Goal: Information Seeking & Learning: Learn about a topic

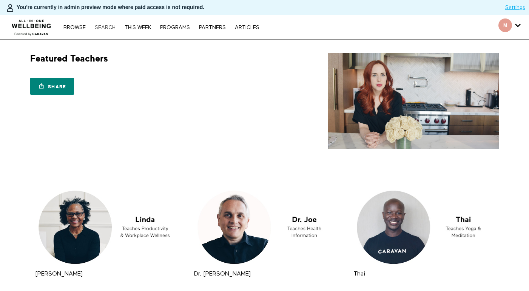
click at [106, 29] on link "Search" at bounding box center [105, 27] width 28 height 5
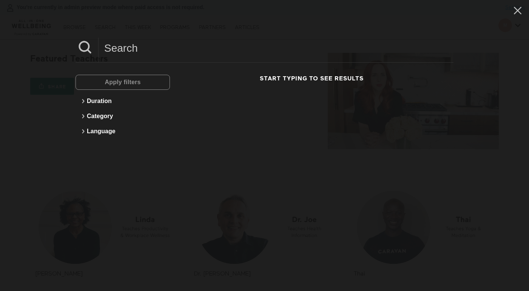
click at [174, 49] on input at bounding box center [276, 48] width 355 height 21
paste input "Ana"
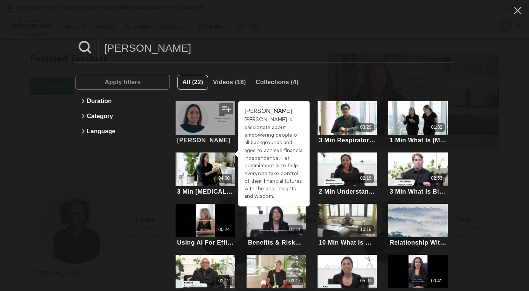
type input "Ana"
click at [224, 123] on div at bounding box center [206, 118] width 60 height 34
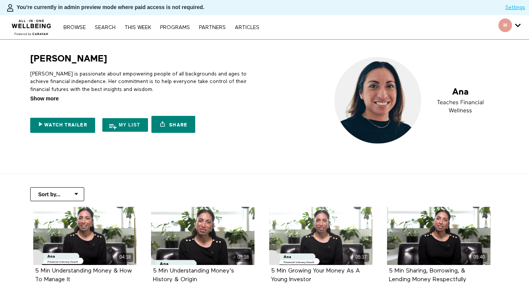
click at [48, 99] on span "Show more" at bounding box center [44, 99] width 28 height 8
click at [0, 0] on input "Show more Show less" at bounding box center [0, 0] width 0 height 0
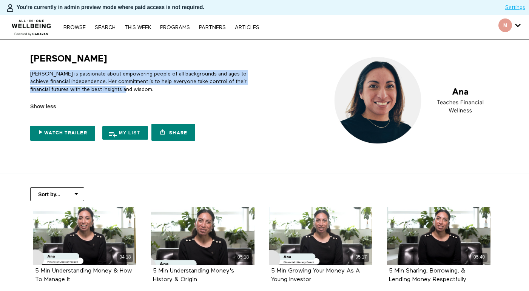
drag, startPoint x: 122, startPoint y: 88, endPoint x: 27, endPoint y: 76, distance: 95.8
click at [27, 76] on div "Ana Ana is passionate about empowering people of all backgrounds and ages to ac…" at bounding box center [144, 99] width 236 height 92
copy p "Ana is passionate about empowering people of all backgrounds and ages to achiev…"
click at [100, 29] on link "Search" at bounding box center [105, 27] width 28 height 5
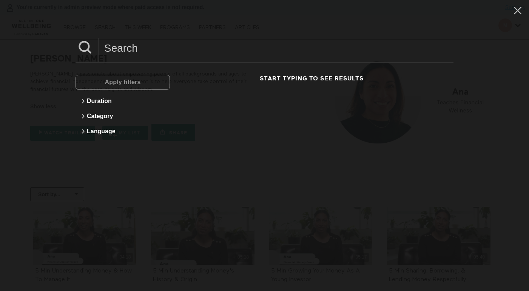
click at [129, 55] on input at bounding box center [276, 48] width 355 height 21
paste input "Certified Health Coach, Personal Trainer, Physical Therapist & Manipulative Ost…"
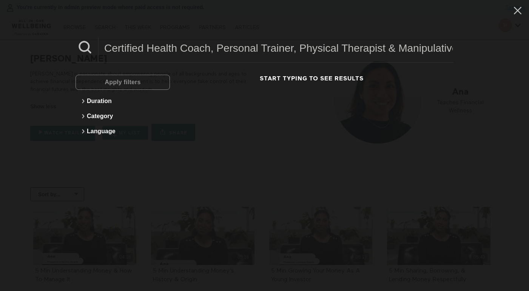
scroll to position [0, 57]
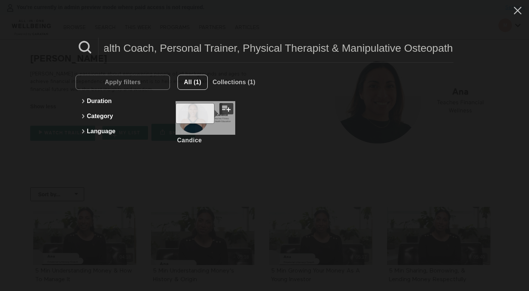
type input "Certified Health Coach, Personal Trainer, Physical Therapist & Manipulative Ost…"
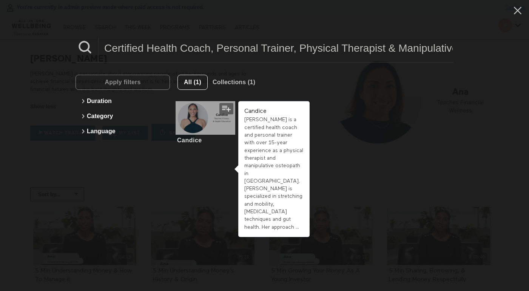
click at [211, 114] on div at bounding box center [206, 118] width 60 height 34
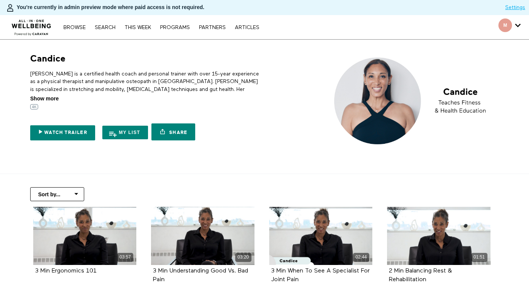
click at [45, 99] on span "Show more" at bounding box center [44, 99] width 28 height 8
click at [0, 0] on input "Show more Show less" at bounding box center [0, 0] width 0 height 0
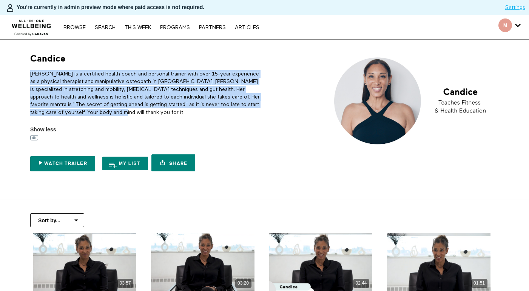
drag, startPoint x: 124, startPoint y: 111, endPoint x: 32, endPoint y: 75, distance: 99.5
click at [32, 75] on p "Candice is a certified health coach and personal trainer with over 15-year expe…" at bounding box center [145, 93] width 231 height 46
copy p "Candice is a certified health coach and personal trainer with over 15-year expe…"
click at [109, 29] on link "Search" at bounding box center [105, 27] width 28 height 5
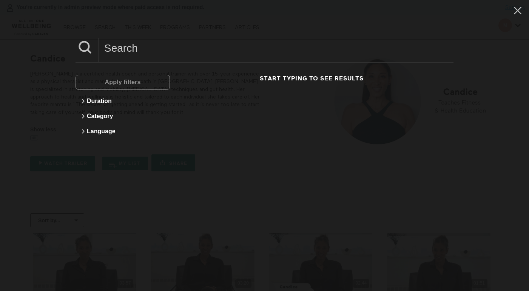
click at [123, 48] on input at bounding box center [276, 48] width 355 height 21
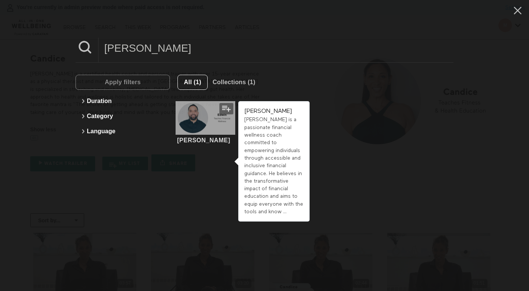
type input "edwin"
click at [220, 126] on div at bounding box center [206, 118] width 60 height 34
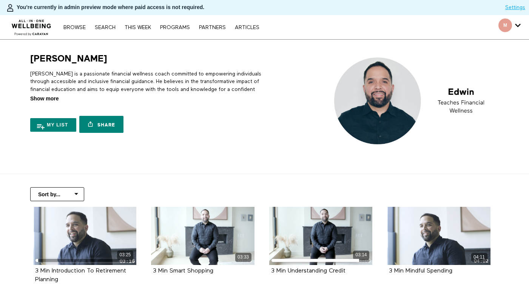
click at [46, 98] on span "Show more" at bounding box center [44, 99] width 28 height 8
click at [0, 0] on input "Show more Show less" at bounding box center [0, 0] width 0 height 0
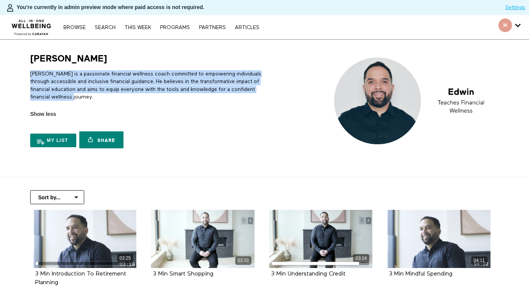
drag, startPoint x: 103, startPoint y: 93, endPoint x: 24, endPoint y: 75, distance: 81.0
click at [24, 75] on div "[PERSON_NAME] [PERSON_NAME] is a passionate financial wellness coach committed …" at bounding box center [144, 102] width 242 height 99
copy p "[PERSON_NAME] is a passionate financial wellness coach committed to empowering …"
click at [110, 29] on link "Search" at bounding box center [105, 27] width 28 height 5
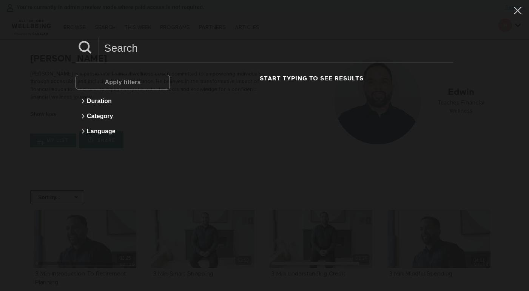
click at [139, 51] on input at bounding box center [276, 48] width 355 height 21
paste input "Eliot"
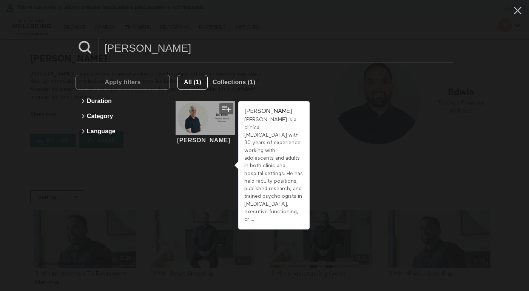
type input "Eliot"
click at [189, 118] on div at bounding box center [206, 118] width 60 height 34
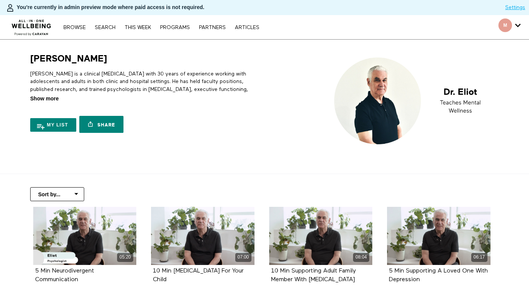
click at [50, 98] on span "Show more" at bounding box center [44, 99] width 28 height 8
click at [0, 0] on input "Show more Show less" at bounding box center [0, 0] width 0 height 0
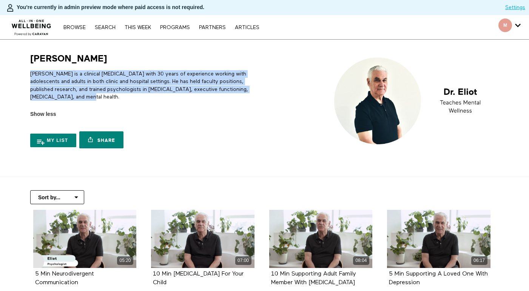
drag, startPoint x: 62, startPoint y: 95, endPoint x: 28, endPoint y: 73, distance: 40.9
click at [28, 73] on div "Dr. Eliot Dr. Eliot is a clinical psychologist with 30 years of experience work…" at bounding box center [144, 102] width 236 height 99
copy p "Dr. Eliot is a clinical psychologist with 30 years of experience working with a…"
click at [111, 26] on link "Search" at bounding box center [105, 27] width 28 height 5
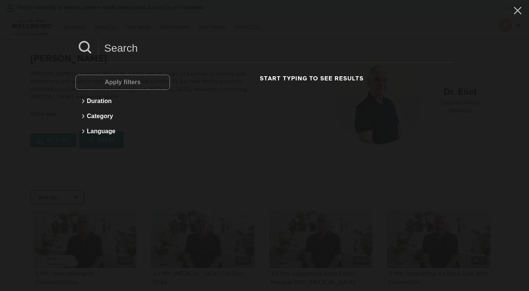
click at [156, 54] on input at bounding box center [276, 48] width 355 height 21
paste input "Gus"
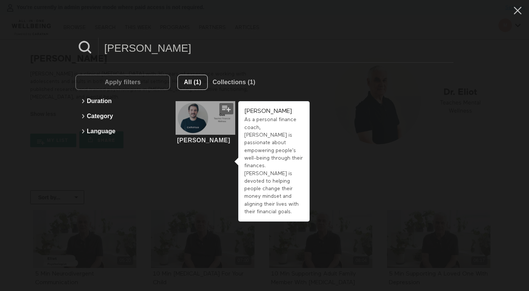
type input "Gus"
click at [220, 122] on div at bounding box center [206, 118] width 60 height 34
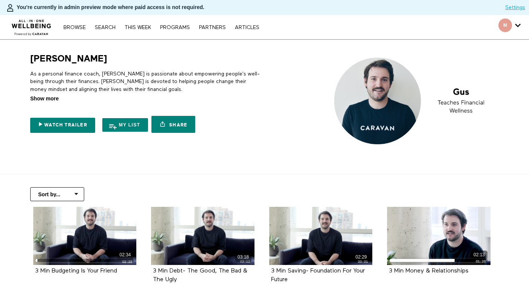
click at [45, 100] on span "Show more" at bounding box center [44, 99] width 28 height 8
click at [0, 0] on input "Show more Show less" at bounding box center [0, 0] width 0 height 0
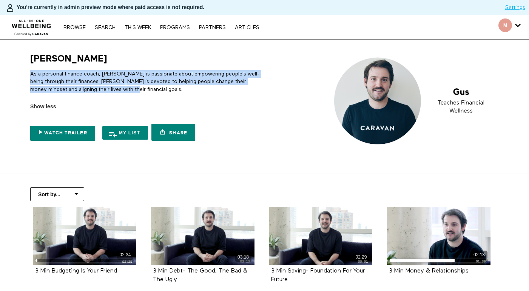
drag, startPoint x: 114, startPoint y: 88, endPoint x: 17, endPoint y: 74, distance: 98.8
click at [17, 74] on section "Gus As a personal finance coach, Gus is passionate about empowering people's we…" at bounding box center [264, 107] width 529 height 134
copy p "As a personal finance coach, Gus is passionate about empowering people's well-b…"
click at [103, 27] on link "Search" at bounding box center [105, 27] width 28 height 5
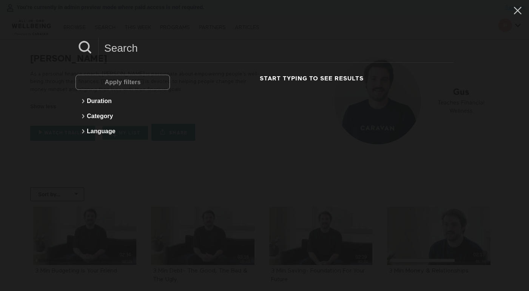
click at [150, 55] on input at bounding box center [276, 48] width 355 height 21
paste input "Jiva"
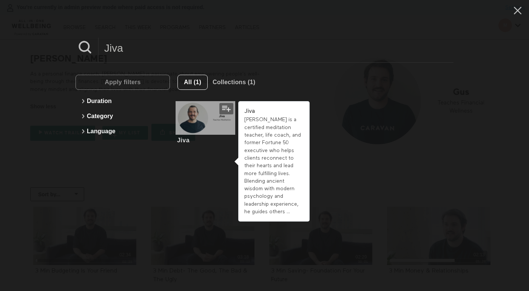
type input "Jiva"
click at [213, 125] on div at bounding box center [206, 118] width 60 height 34
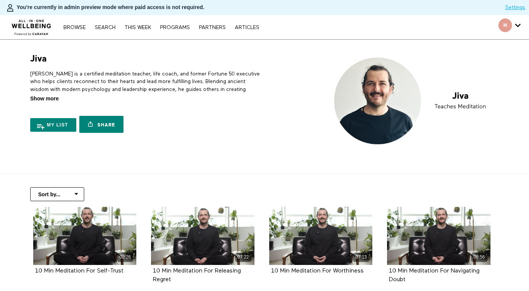
click at [47, 98] on span "Show more" at bounding box center [44, 99] width 28 height 8
click at [0, 0] on input "Show more Show less" at bounding box center [0, 0] width 0 height 0
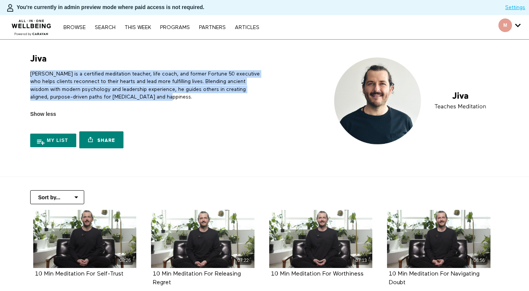
drag, startPoint x: 151, startPoint y: 94, endPoint x: 9, endPoint y: 69, distance: 144.2
click at [9, 69] on section "Jiva [PERSON_NAME] is a certified meditation teacher, life coach, and former Fo…" at bounding box center [264, 108] width 529 height 137
copy p "[PERSON_NAME] is a certified meditation teacher, life coach, and former Fortune…"
click at [102, 28] on link "Search" at bounding box center [105, 27] width 28 height 5
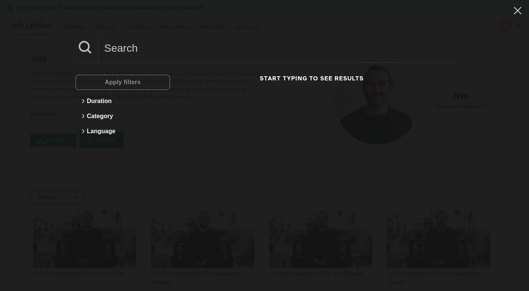
click at [155, 49] on input at bounding box center [276, 48] width 355 height 21
paste input "[PERSON_NAME]"
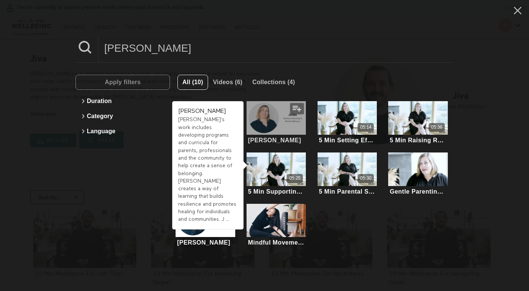
type input "[PERSON_NAME]"
click at [277, 128] on div at bounding box center [276, 118] width 60 height 34
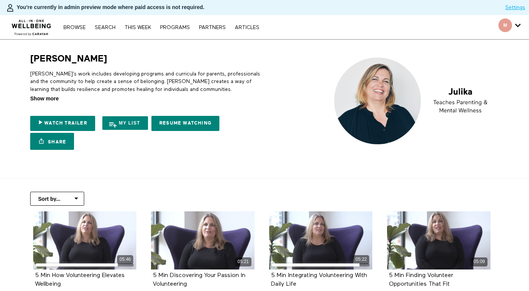
click at [53, 98] on span "Show more" at bounding box center [44, 99] width 28 height 8
click at [0, 0] on input "Show more Show less" at bounding box center [0, 0] width 0 height 0
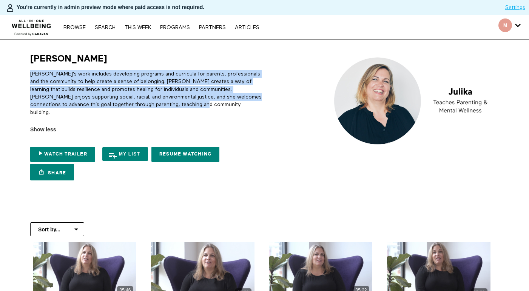
drag, startPoint x: 196, startPoint y: 103, endPoint x: 23, endPoint y: 71, distance: 176.2
click at [23, 71] on div "Julika Julika's work includes developing programs and curricula for parents, pr…" at bounding box center [144, 118] width 242 height 131
copy p "Julika's work includes developing programs and curricula for parents, professio…"
click at [82, 149] on link "Watch Trailer" at bounding box center [62, 154] width 65 height 15
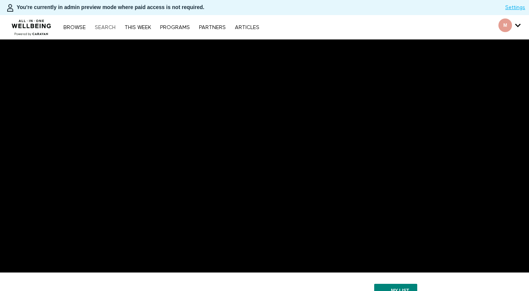
click at [104, 28] on link "Search" at bounding box center [105, 27] width 28 height 5
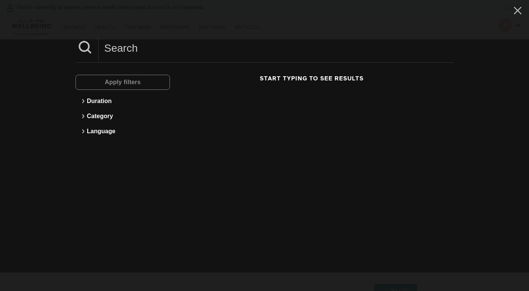
click at [193, 51] on input at bounding box center [276, 48] width 355 height 21
paste input "Jiva"
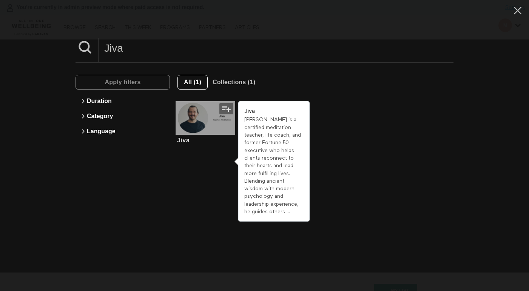
type input "Jiva"
click at [195, 124] on div at bounding box center [206, 118] width 60 height 34
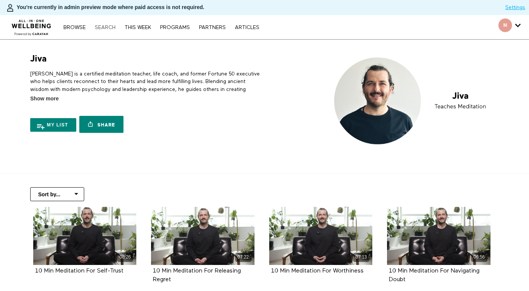
click at [105, 26] on link "Search" at bounding box center [105, 27] width 28 height 5
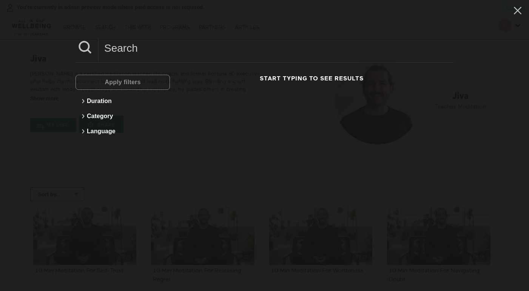
click at [162, 50] on input at bounding box center [276, 48] width 355 height 21
paste input "Kaitlyn"
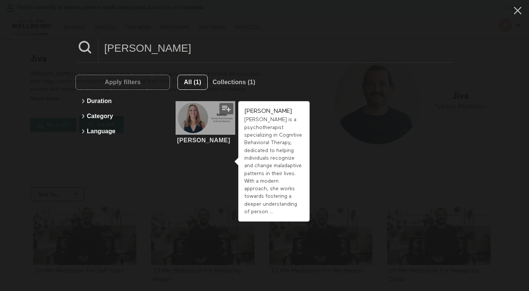
type input "Kaitlyn"
click at [194, 126] on div at bounding box center [206, 118] width 60 height 34
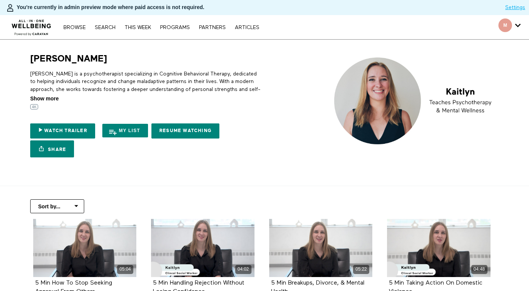
click at [51, 97] on span "Show more" at bounding box center [44, 99] width 28 height 8
click at [0, 0] on input "Show more Show less" at bounding box center [0, 0] width 0 height 0
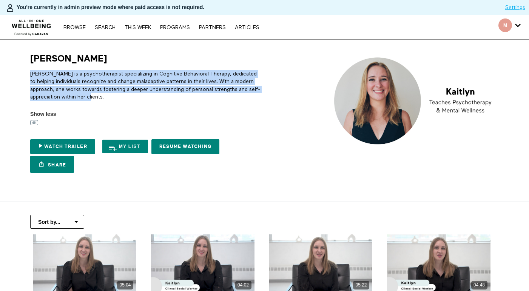
drag, startPoint x: 129, startPoint y: 96, endPoint x: 11, endPoint y: 68, distance: 121.5
click at [11, 68] on section "[PERSON_NAME] [PERSON_NAME] is a psychotherapist specializing in Cognitive Beha…" at bounding box center [264, 121] width 529 height 162
copy p "[PERSON_NAME] is a psychotherapist specializing in Cognitive Behavioral Therapy…"
click at [99, 26] on link "Search" at bounding box center [105, 27] width 28 height 5
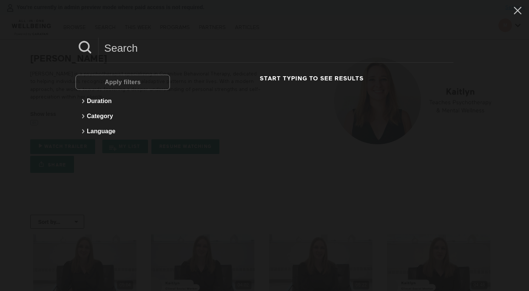
click at [183, 49] on input at bounding box center [276, 48] width 355 height 21
paste input "Leonaura"
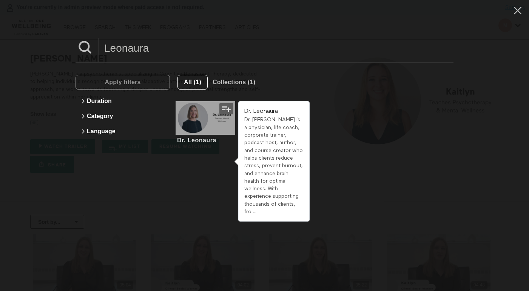
type input "Leonaura"
click at [221, 122] on div at bounding box center [206, 118] width 60 height 34
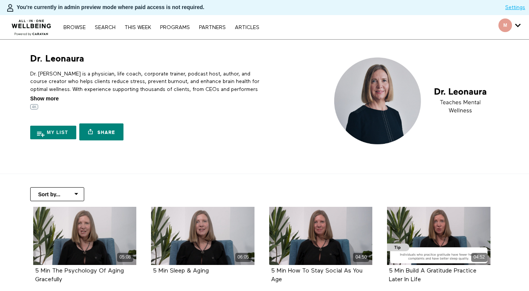
click at [54, 97] on span "Show more" at bounding box center [44, 99] width 28 height 8
click at [0, 0] on input "Show more Show less" at bounding box center [0, 0] width 0 height 0
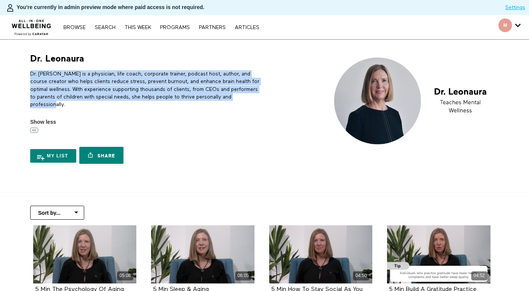
drag, startPoint x: 73, startPoint y: 102, endPoint x: 31, endPoint y: 71, distance: 51.3
click at [31, 71] on p "Dr. Leonaura is a physician, life coach, corporate trainer, podcast host, autho…" at bounding box center [145, 89] width 231 height 38
copy p "Dr. Leonaura is a physician, life coach, corporate trainer, podcast host, autho…"
click at [109, 29] on link "Search" at bounding box center [105, 27] width 28 height 5
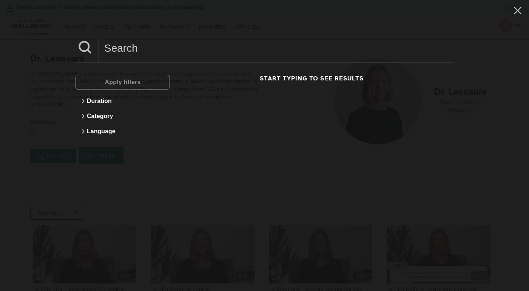
click at [122, 49] on input at bounding box center [276, 48] width 355 height 21
paste input "Linda"
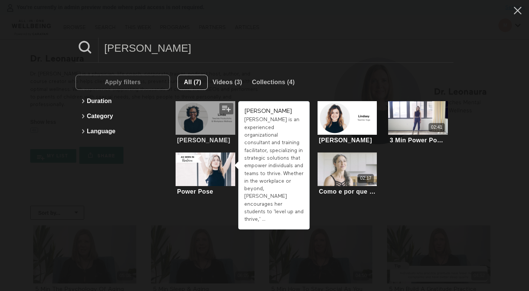
type input "Linda"
click at [220, 119] on div at bounding box center [206, 118] width 60 height 34
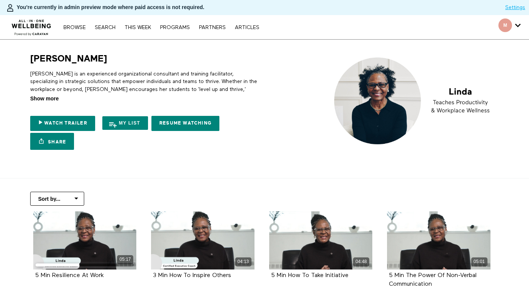
click at [57, 100] on span "Show more" at bounding box center [44, 99] width 28 height 8
click at [0, 0] on input "Show more Show less" at bounding box center [0, 0] width 0 height 0
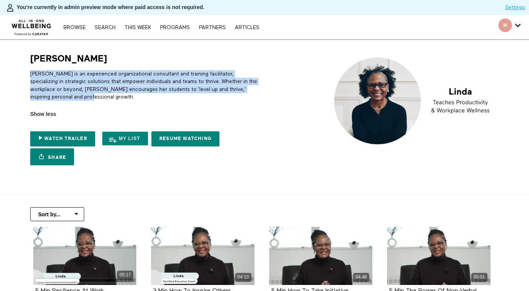
drag, startPoint x: 95, startPoint y: 97, endPoint x: 28, endPoint y: 75, distance: 69.8
click at [28, 75] on div "Linda Linda is an experienced organizational consultant and training facilitato…" at bounding box center [144, 111] width 236 height 116
copy p "Linda is an experienced organizational consultant and training facilitator, spe…"
click at [110, 26] on link "Search" at bounding box center [105, 27] width 28 height 5
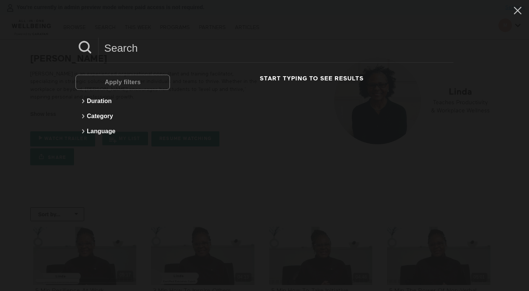
click at [148, 42] on input at bounding box center [276, 48] width 355 height 21
paste input "Marcus"
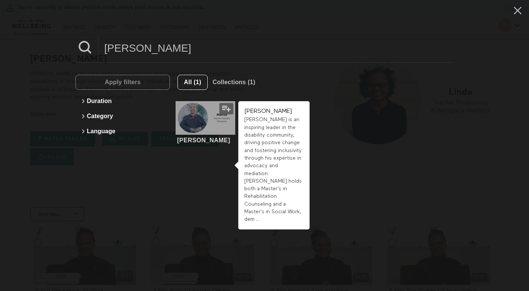
type input "Marcus"
click at [206, 120] on div at bounding box center [206, 118] width 60 height 34
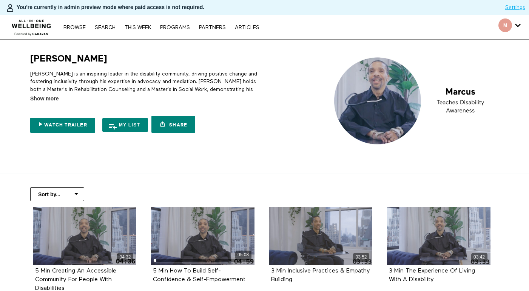
click at [51, 94] on div "[PERSON_NAME] is an inspiring leader in the disability community, driving posit…" at bounding box center [145, 84] width 231 height 38
click at [56, 99] on span "Show more" at bounding box center [44, 99] width 28 height 8
click at [0, 0] on input "Show more Show less" at bounding box center [0, 0] width 0 height 0
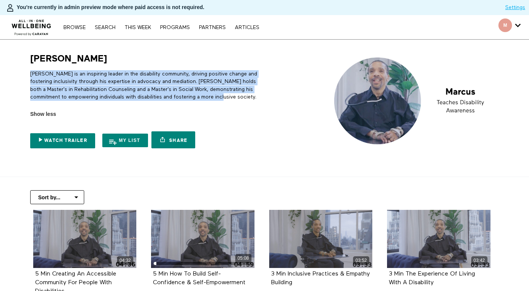
drag, startPoint x: 225, startPoint y: 96, endPoint x: 30, endPoint y: 75, distance: 195.5
click at [30, 75] on p "Marcus is an inspiring leader in the disability community, driving positive cha…" at bounding box center [145, 85] width 231 height 31
copy p "Marcus is an inspiring leader in the disability community, driving positive cha…"
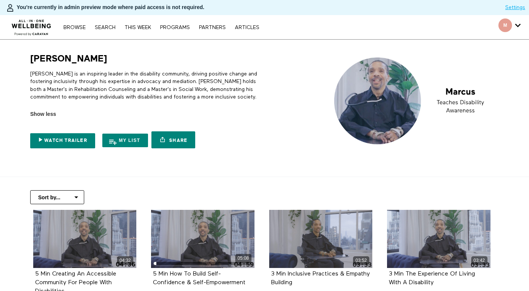
click at [117, 20] on div "Browse Search THIS WEEK PROGRAMS PARTNERS ARTICLES Account settings Manage Subs…" at bounding box center [181, 27] width 363 height 24
click at [114, 28] on link "Search" at bounding box center [105, 27] width 28 height 5
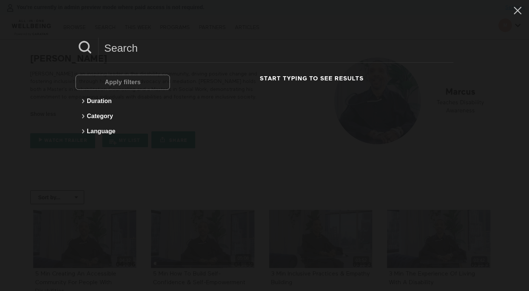
click at [129, 45] on input at bounding box center [276, 48] width 355 height 21
paste input "Martine"
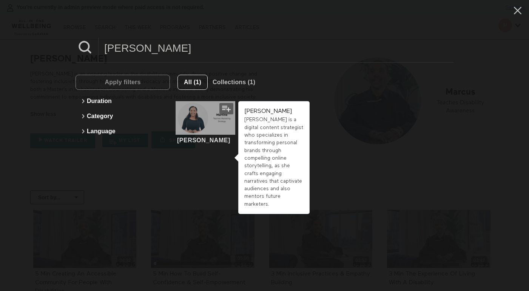
type input "Martine"
click at [214, 126] on div at bounding box center [206, 118] width 60 height 34
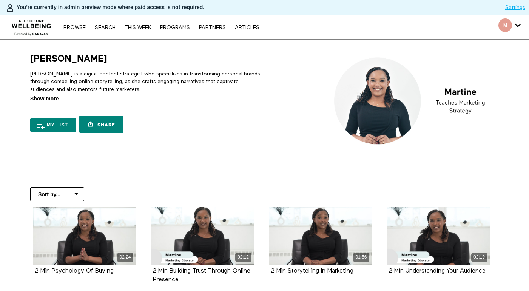
click at [51, 98] on span "Show more" at bounding box center [44, 99] width 28 height 8
click at [0, 0] on input "Show more Show less" at bounding box center [0, 0] width 0 height 0
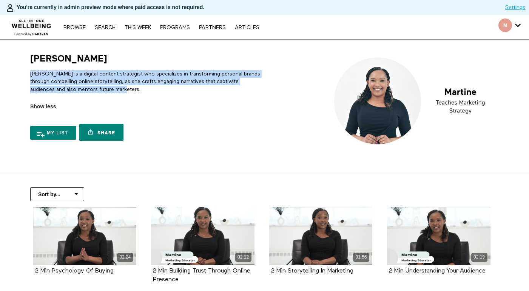
drag, startPoint x: 108, startPoint y: 89, endPoint x: 28, endPoint y: 76, distance: 81.5
click at [28, 76] on div "Martine Martine is a digital content strategist who specializes in transforming…" at bounding box center [144, 99] width 236 height 92
copy p "Martine is a digital content strategist who specializes in transforming persona…"
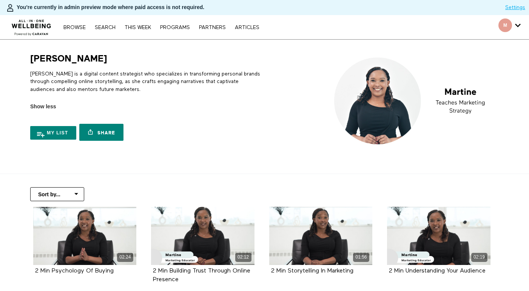
click at [108, 31] on nav "Browse Search THIS WEEK PROGRAMS PARTNERS ARTICLES Account settings Manage Subs…" at bounding box center [161, 27] width 203 height 8
click at [109, 26] on link "Search" at bounding box center [105, 27] width 28 height 5
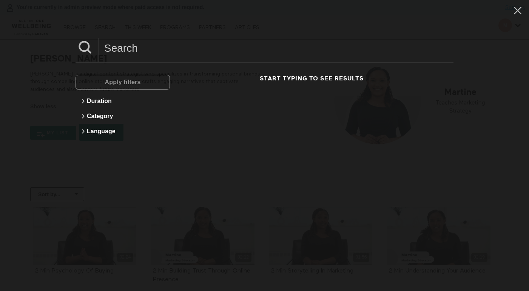
click at [137, 49] on input at bounding box center [276, 48] width 355 height 21
paste input "Mila"
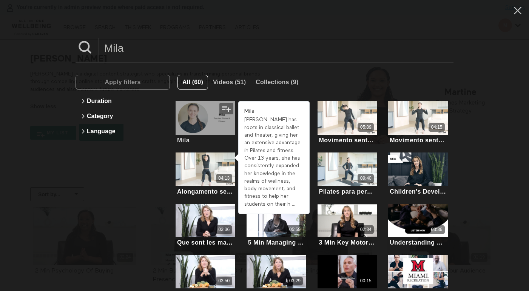
type input "Mila"
click at [207, 125] on div at bounding box center [206, 118] width 60 height 34
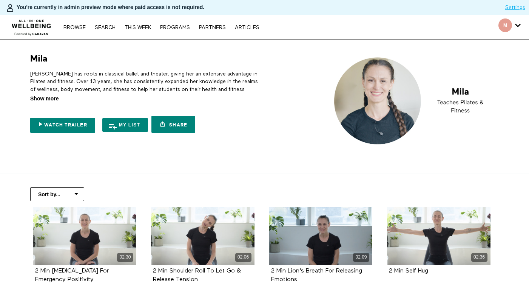
click at [46, 98] on span "Show more" at bounding box center [44, 99] width 28 height 8
click at [0, 0] on input "Show more Show less" at bounding box center [0, 0] width 0 height 0
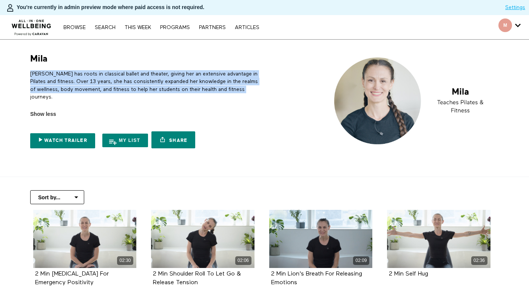
drag, startPoint x: 244, startPoint y: 90, endPoint x: 31, endPoint y: 72, distance: 214.1
click at [31, 72] on p "[PERSON_NAME] has roots in classical ballet and theater, giving her an extensiv…" at bounding box center [145, 85] width 231 height 31
copy p "[PERSON_NAME] has roots in classical ballet and theater, giving her an extensiv…"
click at [104, 28] on link "Search" at bounding box center [105, 27] width 28 height 5
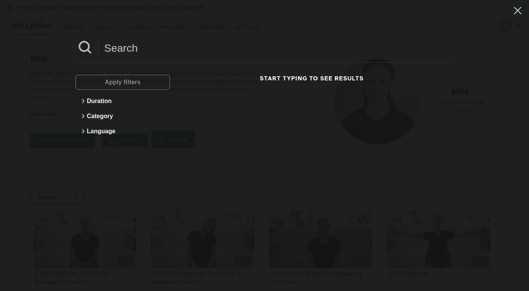
click at [129, 49] on input at bounding box center [276, 48] width 355 height 21
paste input "[PERSON_NAME]"
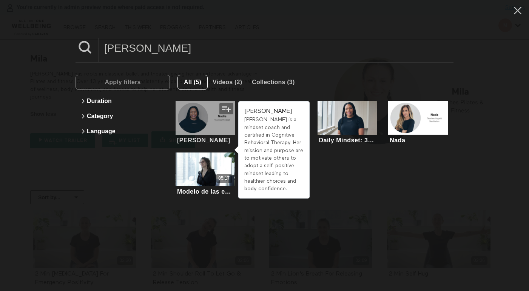
type input "[PERSON_NAME]"
click at [213, 128] on div at bounding box center [206, 118] width 60 height 34
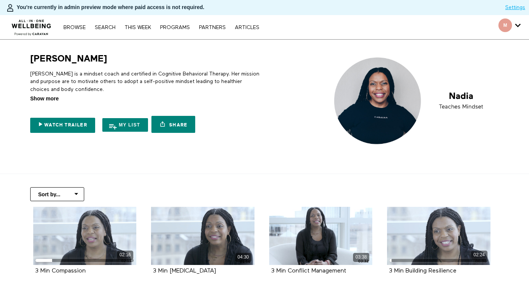
click at [51, 101] on span "Show more" at bounding box center [44, 99] width 28 height 8
click at [0, 0] on input "Show more Show less" at bounding box center [0, 0] width 0 height 0
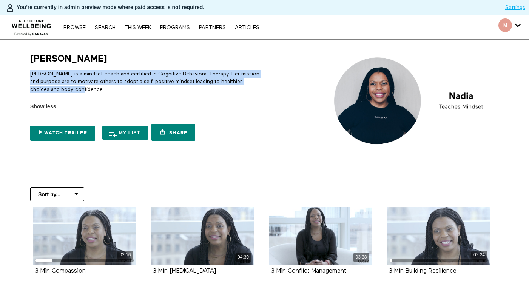
drag, startPoint x: 103, startPoint y: 87, endPoint x: 29, endPoint y: 75, distance: 75.3
click at [29, 75] on div "Nadia Nadia is a mindset coach and certified in Cognitive Behavioral Therapy. H…" at bounding box center [144, 99] width 236 height 92
copy p "Nadia is a mindset coach and certified in Cognitive Behavioral Therapy. Her mis…"
click at [105, 27] on link "Search" at bounding box center [105, 27] width 28 height 5
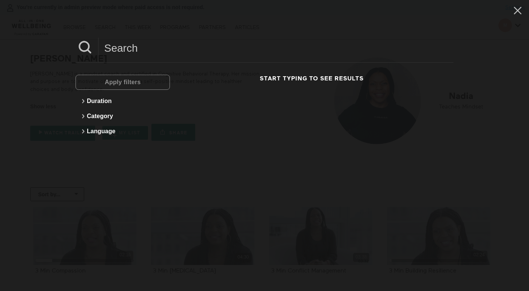
click at [144, 49] on input at bounding box center [276, 48] width 355 height 21
paste input "Sam"
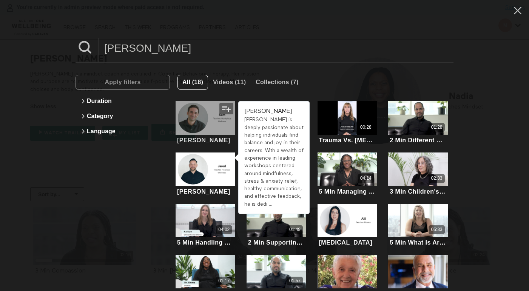
type input "Sam"
click at [190, 119] on div at bounding box center [206, 118] width 60 height 34
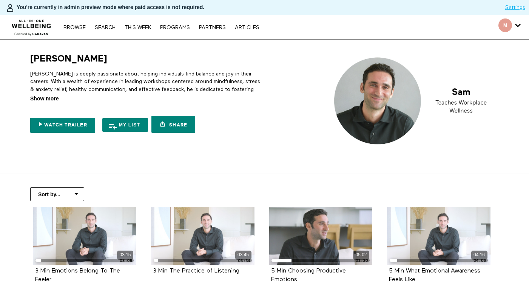
click at [57, 98] on span "Show more" at bounding box center [44, 99] width 28 height 8
click at [0, 0] on input "Show more Show less" at bounding box center [0, 0] width 0 height 0
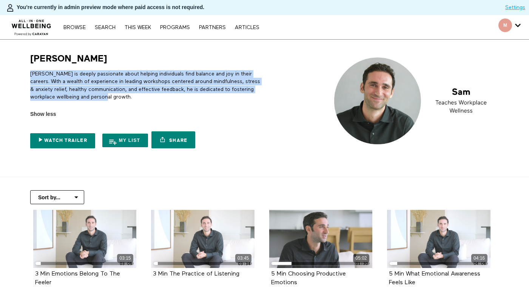
drag, startPoint x: 113, startPoint y: 99, endPoint x: 21, endPoint y: 75, distance: 95.5
click at [21, 75] on section "Sam Sam is deeply passionate about helping individuals find balance and joy in …" at bounding box center [264, 108] width 529 height 137
copy p "Sam is deeply passionate about helping individuals find balance and joy in thei…"
click at [109, 28] on link "Search" at bounding box center [105, 27] width 28 height 5
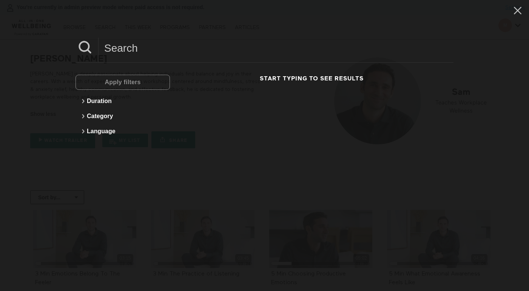
click at [115, 53] on input at bounding box center [276, 48] width 355 height 21
paste input "Sophia"
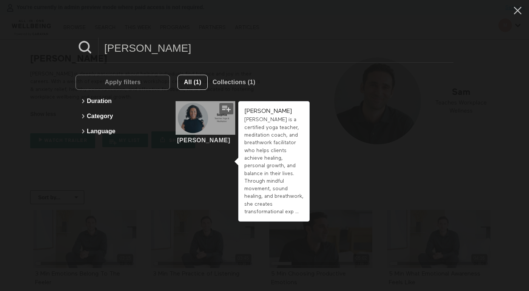
type input "Sophia"
click at [202, 116] on div at bounding box center [206, 118] width 60 height 34
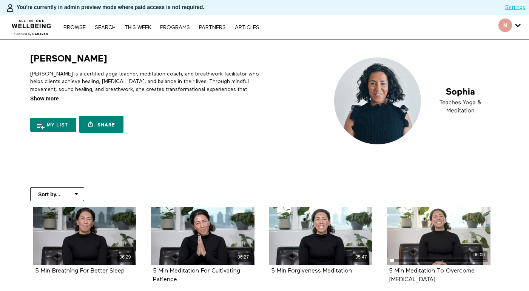
click at [57, 96] on span "Show more" at bounding box center [44, 99] width 28 height 8
click at [0, 0] on input "Show more Show less" at bounding box center [0, 0] width 0 height 0
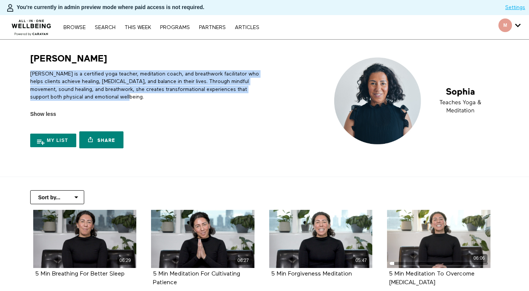
drag, startPoint x: 151, startPoint y: 96, endPoint x: 27, endPoint y: 75, distance: 125.5
click at [27, 75] on div "Sophia Sophia is a certified yoga teacher, meditation coach, and breathwork fac…" at bounding box center [144, 102] width 236 height 99
copy p "Sophia is a certified yoga teacher, meditation coach, and breathwork facilitato…"
click at [109, 25] on link "Search" at bounding box center [105, 27] width 28 height 5
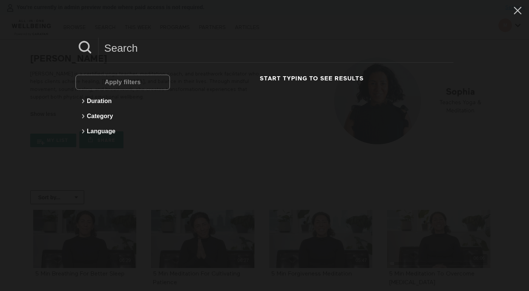
click at [119, 55] on input at bounding box center [276, 48] width 355 height 21
paste input "Thai"
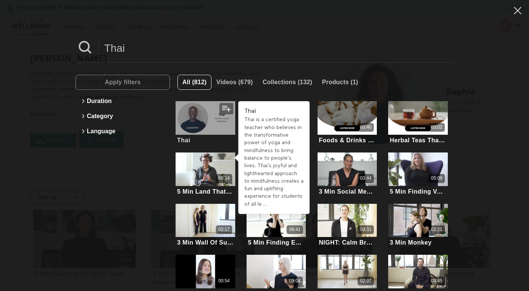
type input "Thai"
click at [199, 117] on div at bounding box center [206, 118] width 60 height 34
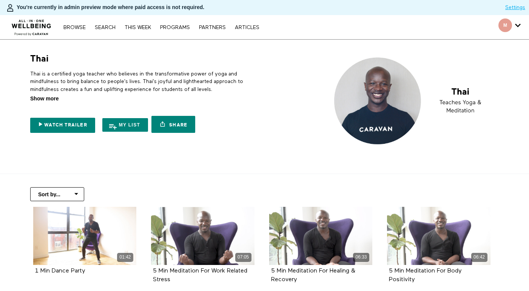
click at [50, 97] on span "Show more" at bounding box center [44, 99] width 28 height 8
click at [0, 0] on input "Show more Show less" at bounding box center [0, 0] width 0 height 0
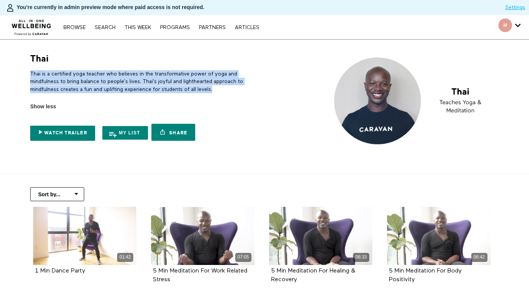
drag, startPoint x: 219, startPoint y: 89, endPoint x: 31, endPoint y: 74, distance: 188.2
click at [31, 74] on p "Thai is a certified yoga teacher who believes in the transformative power of yo…" at bounding box center [145, 81] width 231 height 23
copy p "Thai is a certified yoga teacher who believes in the transformative power of yo…"
